Goal: Navigation & Orientation: Understand site structure

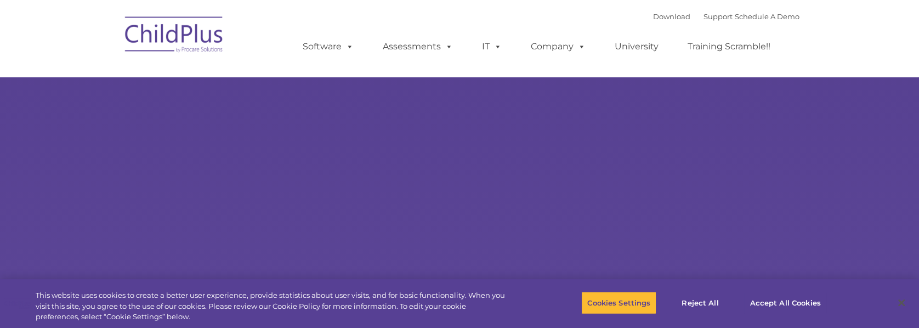
select select "MEDIUM"
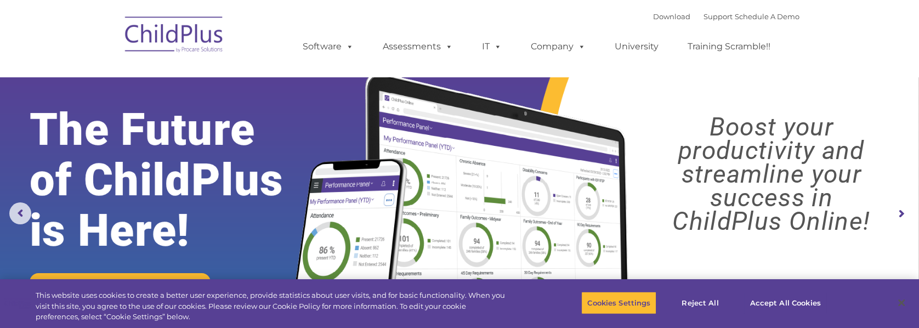
click at [187, 36] on img at bounding box center [175, 36] width 110 height 55
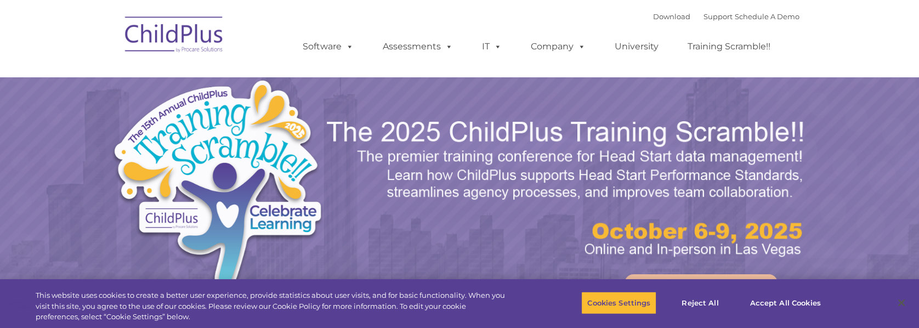
select select "MEDIUM"
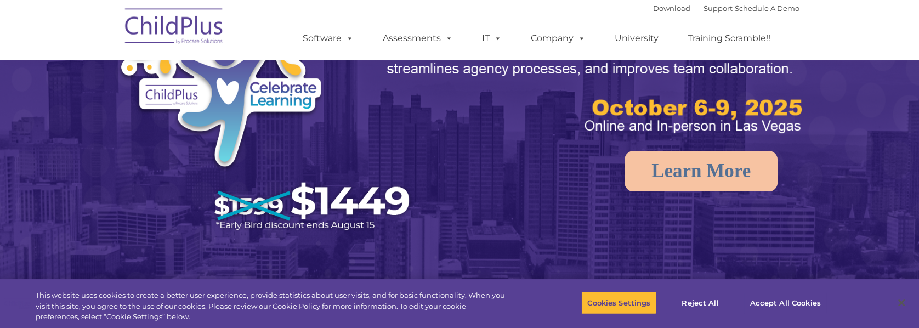
scroll to position [132, 0]
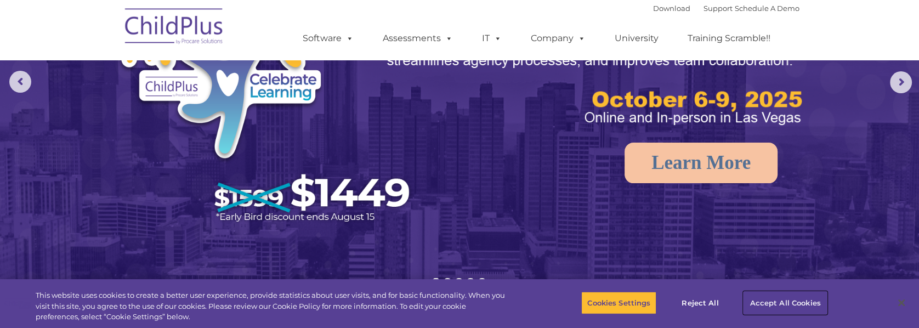
click at [769, 305] on button "Accept All Cookies" at bounding box center [784, 302] width 83 height 23
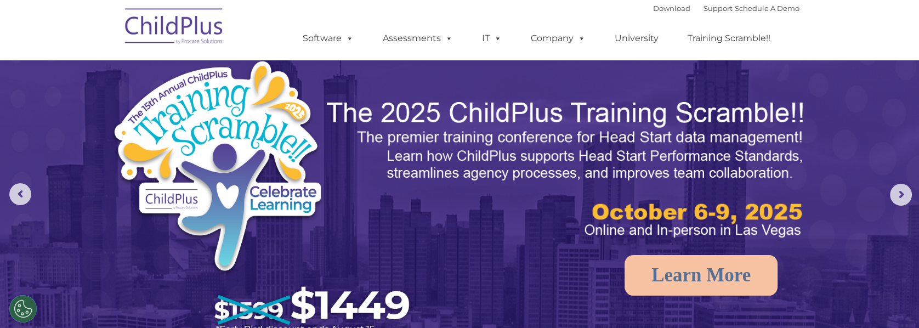
scroll to position [0, 0]
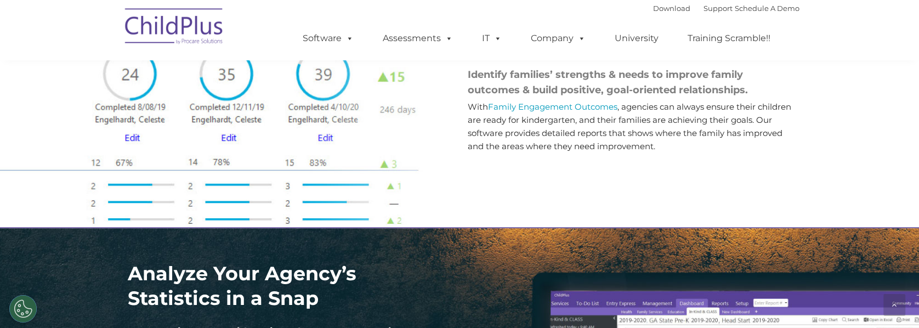
scroll to position [1623, 0]
